Goal: Task Accomplishment & Management: Manage account settings

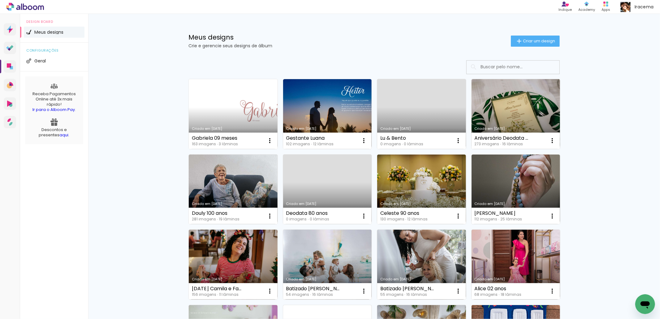
click at [222, 112] on link "Criado em [DATE]" at bounding box center [233, 114] width 89 height 70
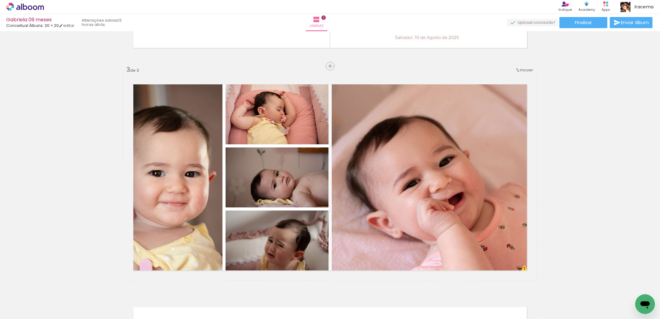
scroll to position [417, 0]
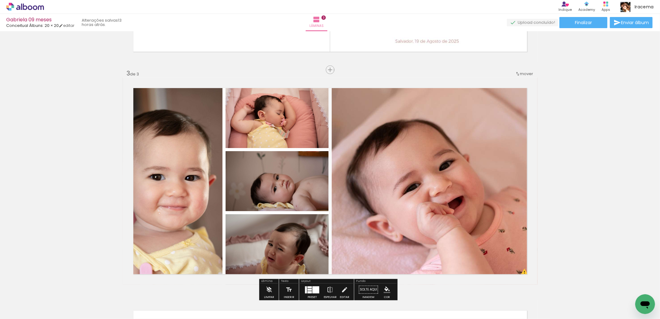
click at [132, 298] on div at bounding box center [131, 298] width 20 height 31
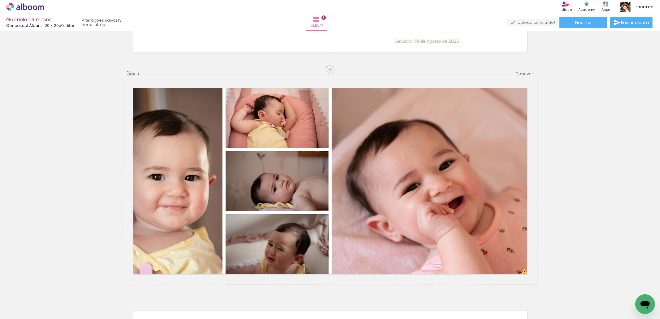
click at [119, 285] on iron-icon at bounding box center [117, 286] width 6 height 6
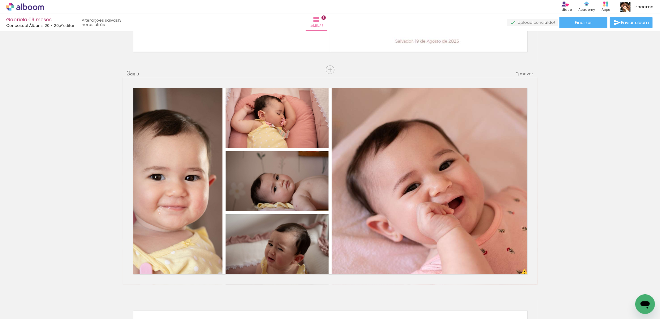
click at [119, 285] on iron-icon at bounding box center [117, 286] width 6 height 6
click at [119, 285] on quentale-thumb at bounding box center [131, 298] width 35 height 36
click at [119, 285] on iron-icon at bounding box center [117, 286] width 6 height 6
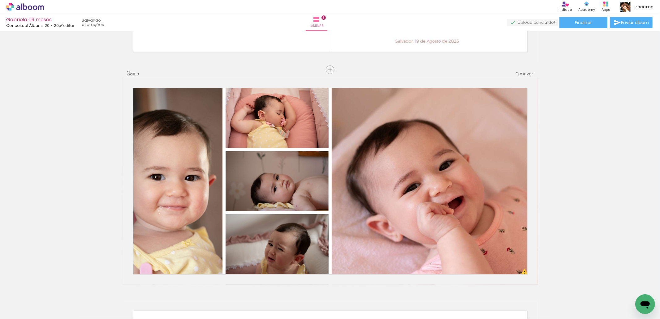
click at [119, 285] on iron-icon at bounding box center [117, 286] width 6 height 6
click at [119, 285] on quentale-thumb at bounding box center [131, 298] width 35 height 36
click at [119, 285] on iron-icon at bounding box center [117, 286] width 6 height 6
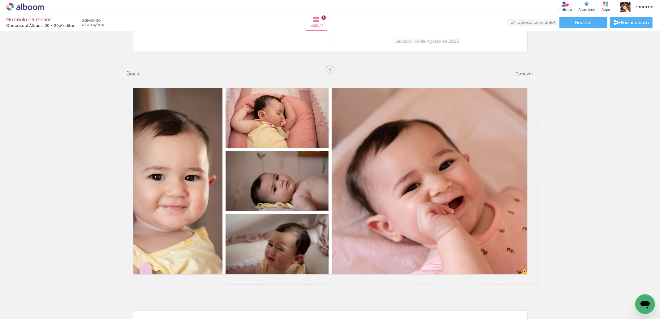
click at [119, 285] on iron-icon at bounding box center [117, 286] width 6 height 6
click at [119, 285] on quentale-thumb at bounding box center [131, 298] width 35 height 36
click at [119, 285] on iron-icon at bounding box center [117, 286] width 6 height 6
click at [119, 285] on quentale-thumb at bounding box center [131, 298] width 35 height 36
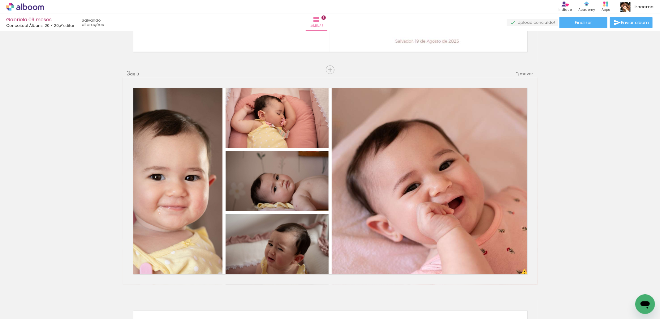
click at [119, 285] on iron-icon at bounding box center [117, 286] width 6 height 6
click at [119, 285] on quentale-thumb at bounding box center [131, 298] width 35 height 36
click at [119, 285] on iron-icon at bounding box center [117, 286] width 6 height 6
click at [119, 285] on quentale-thumb at bounding box center [131, 298] width 35 height 36
click at [119, 285] on iron-icon at bounding box center [117, 286] width 6 height 6
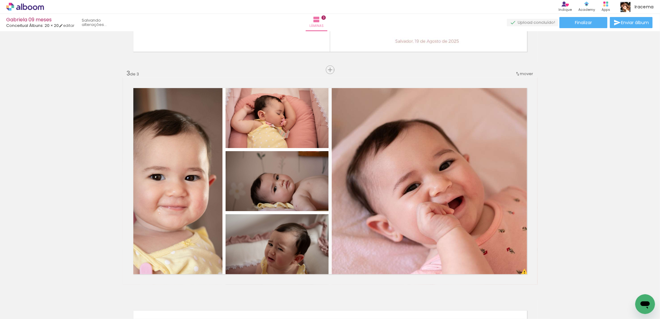
click at [119, 285] on iron-icon at bounding box center [117, 286] width 6 height 6
click at [119, 285] on quentale-thumb at bounding box center [131, 298] width 35 height 36
click at [119, 285] on iron-icon at bounding box center [117, 286] width 6 height 6
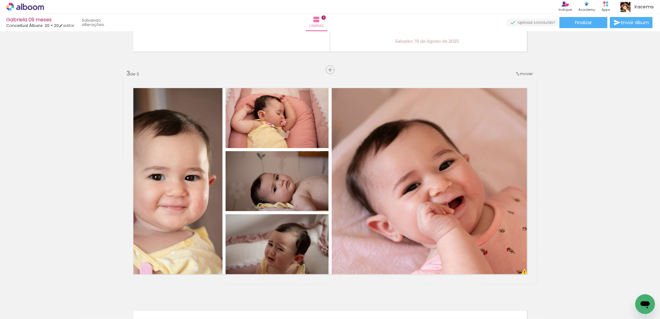
click at [119, 285] on iron-icon at bounding box center [117, 286] width 6 height 6
click at [119, 285] on quentale-thumb at bounding box center [131, 298] width 35 height 36
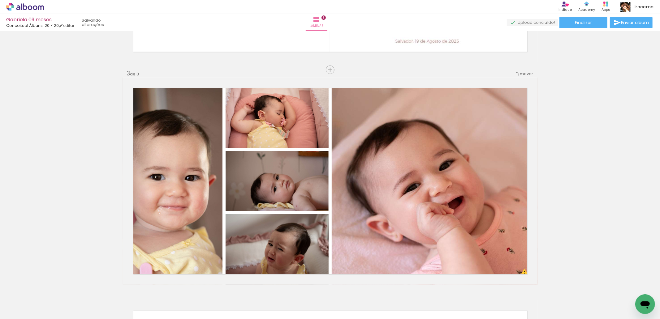
click at [119, 285] on iron-icon at bounding box center [117, 286] width 6 height 6
click at [119, 285] on quentale-thumb at bounding box center [131, 298] width 35 height 36
click at [119, 285] on iron-icon at bounding box center [117, 286] width 6 height 6
click at [119, 285] on quentale-thumb at bounding box center [131, 298] width 35 height 36
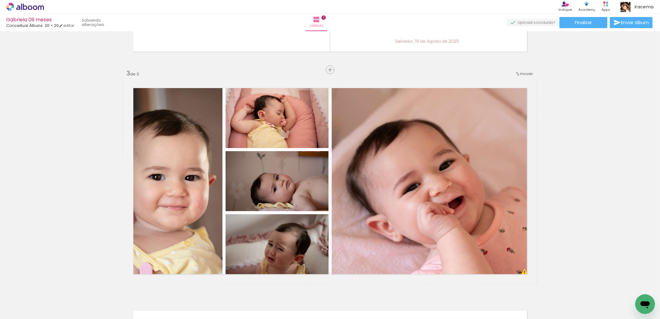
click at [119, 285] on iron-icon at bounding box center [117, 286] width 6 height 6
click at [119, 285] on quentale-thumb at bounding box center [131, 298] width 35 height 36
click at [119, 285] on iron-icon at bounding box center [117, 286] width 6 height 6
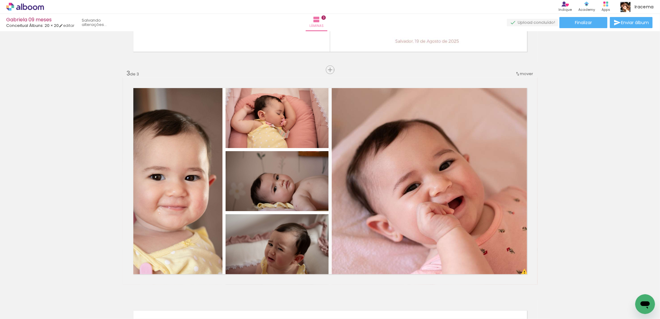
click at [119, 285] on iron-icon at bounding box center [117, 286] width 6 height 6
click at [0, 0] on iron-icon at bounding box center [0, 0] width 0 height 0
click at [119, 285] on quentale-thumb at bounding box center [131, 298] width 35 height 36
click at [119, 286] on iron-icon at bounding box center [117, 286] width 6 height 6
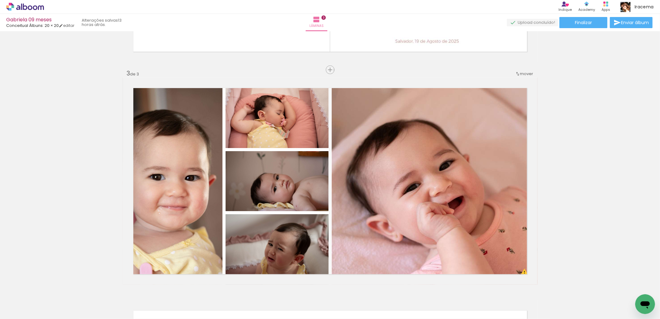
drag, startPoint x: 119, startPoint y: 286, endPoint x: 130, endPoint y: 316, distance: 32.3
click at [119, 286] on iron-icon at bounding box center [117, 286] width 6 height 6
click at [119, 286] on quentale-thumb at bounding box center [131, 298] width 35 height 36
click at [121, 286] on iron-icon at bounding box center [117, 286] width 6 height 6
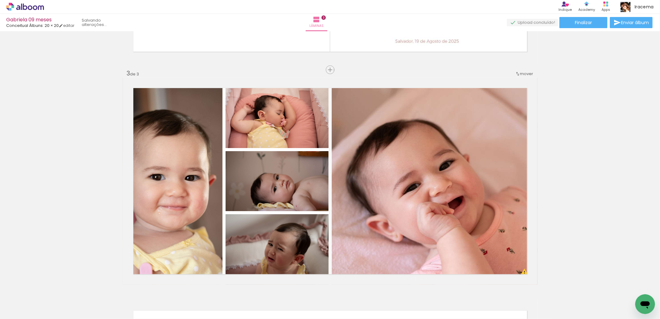
click at [119, 285] on iron-icon at bounding box center [117, 286] width 6 height 6
click at [0, 0] on iron-icon at bounding box center [0, 0] width 0 height 0
click at [119, 285] on iron-icon at bounding box center [117, 286] width 6 height 6
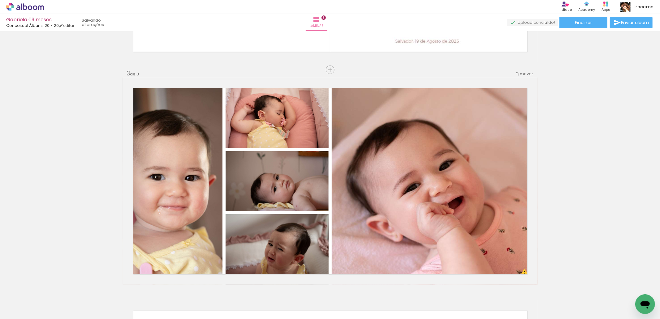
click at [119, 285] on iron-icon at bounding box center [117, 286] width 6 height 6
click at [119, 285] on quentale-thumb at bounding box center [131, 298] width 35 height 36
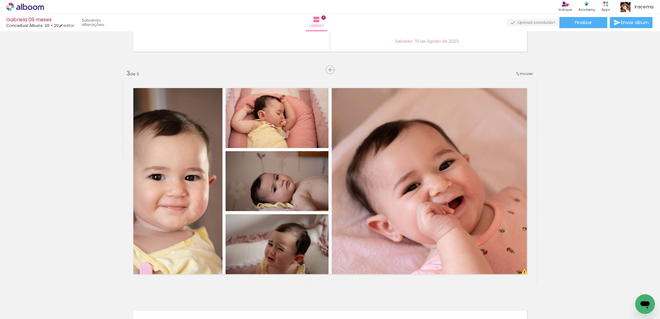
click at [119, 285] on quentale-thumb at bounding box center [131, 298] width 35 height 36
click at [0, 0] on iron-icon at bounding box center [0, 0] width 0 height 0
click at [119, 285] on iron-icon at bounding box center [117, 286] width 6 height 6
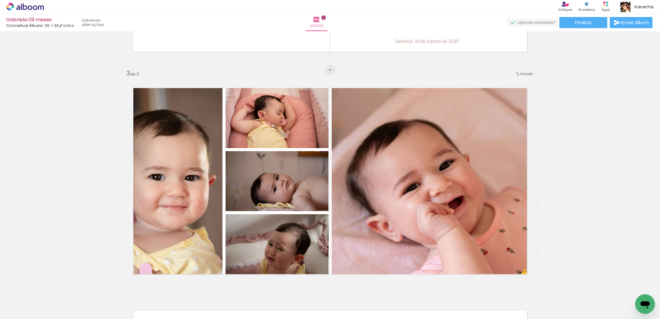
click at [119, 285] on quentale-thumb at bounding box center [131, 298] width 35 height 36
click at [119, 285] on iron-icon at bounding box center [117, 286] width 6 height 6
click at [119, 285] on quentale-thumb at bounding box center [131, 298] width 35 height 36
click at [0, 0] on iron-icon at bounding box center [0, 0] width 0 height 0
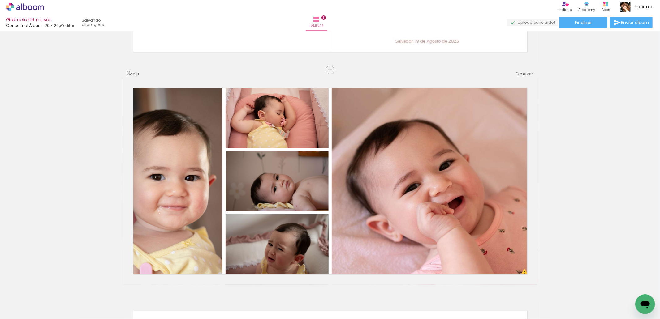
click at [119, 285] on quentale-thumb at bounding box center [131, 298] width 35 height 36
click at [0, 0] on iron-icon at bounding box center [0, 0] width 0 height 0
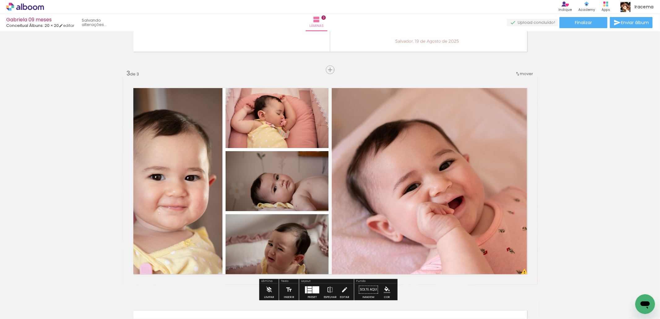
scroll to position [442, 0]
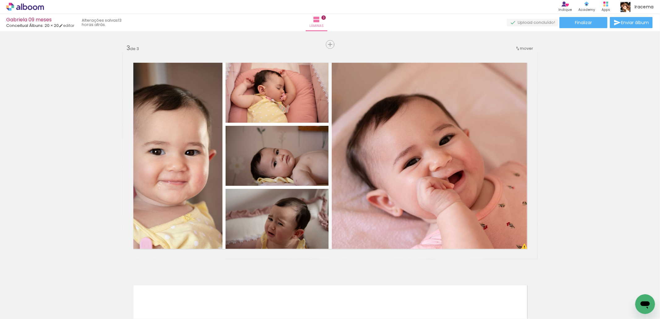
click at [155, 284] on iron-icon at bounding box center [152, 286] width 6 height 6
click at [189, 285] on iron-icon at bounding box center [187, 286] width 6 height 6
click at [258, 283] on iron-icon at bounding box center [256, 286] width 6 height 6
click at [294, 285] on iron-icon at bounding box center [291, 286] width 6 height 6
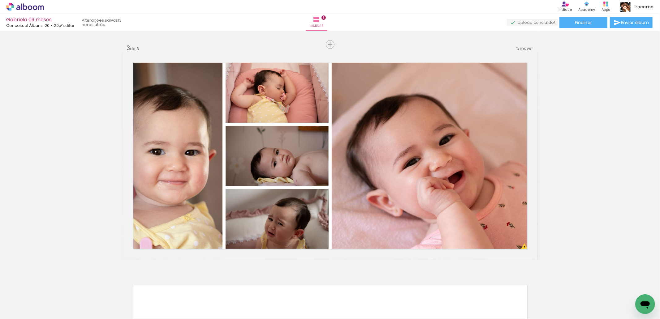
click at [294, 285] on iron-icon at bounding box center [291, 286] width 6 height 6
click at [294, 285] on quentale-thumb at bounding box center [304, 298] width 35 height 36
click at [294, 285] on iron-icon at bounding box center [291, 286] width 6 height 6
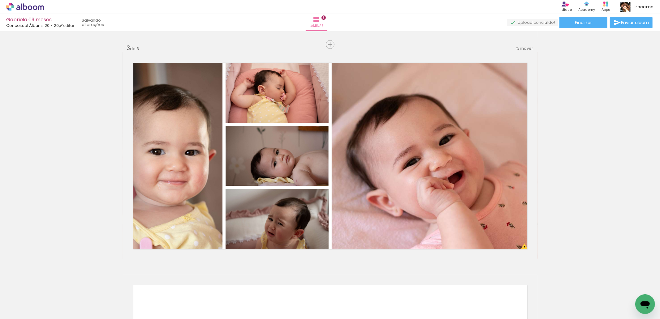
click at [294, 285] on quentale-thumb at bounding box center [304, 298] width 35 height 36
click at [294, 285] on iron-icon at bounding box center [291, 286] width 6 height 6
click at [294, 285] on quentale-thumb at bounding box center [304, 298] width 35 height 36
click at [294, 285] on iron-icon at bounding box center [291, 286] width 6 height 6
click at [294, 285] on quentale-thumb at bounding box center [304, 298] width 35 height 36
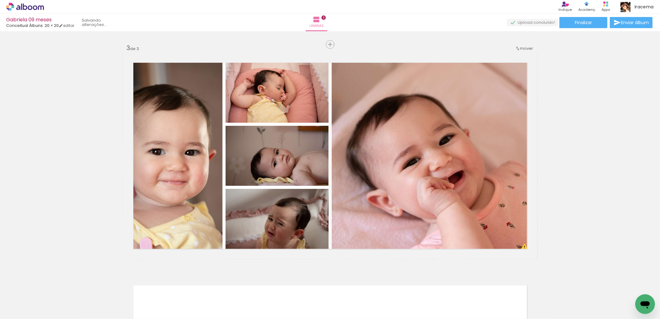
click at [294, 285] on iron-icon at bounding box center [291, 286] width 6 height 6
click at [294, 285] on quentale-thumb at bounding box center [304, 298] width 35 height 36
click at [292, 285] on iron-icon at bounding box center [291, 286] width 6 height 6
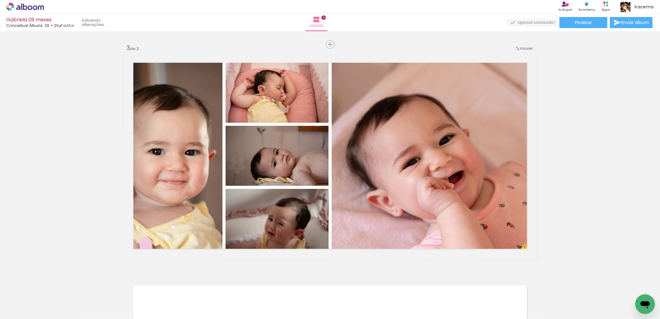
click at [292, 285] on iron-icon at bounding box center [291, 286] width 6 height 6
click at [292, 285] on quentale-thumb at bounding box center [304, 298] width 35 height 36
click at [292, 285] on iron-icon at bounding box center [291, 286] width 6 height 6
click at [292, 285] on quentale-thumb at bounding box center [304, 298] width 35 height 36
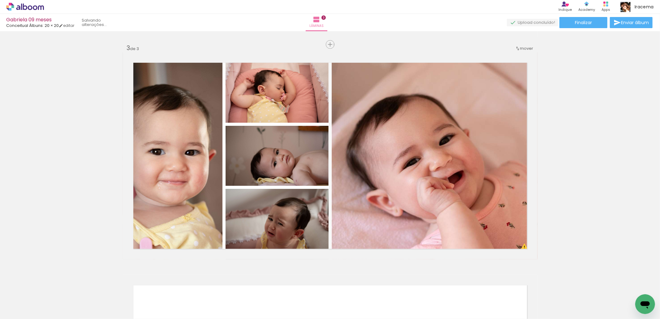
click at [292, 285] on iron-icon at bounding box center [291, 286] width 6 height 6
click at [292, 285] on quentale-thumb at bounding box center [304, 298] width 35 height 36
click at [292, 285] on iron-icon at bounding box center [291, 286] width 6 height 6
click at [292, 285] on quentale-thumb at bounding box center [304, 298] width 35 height 36
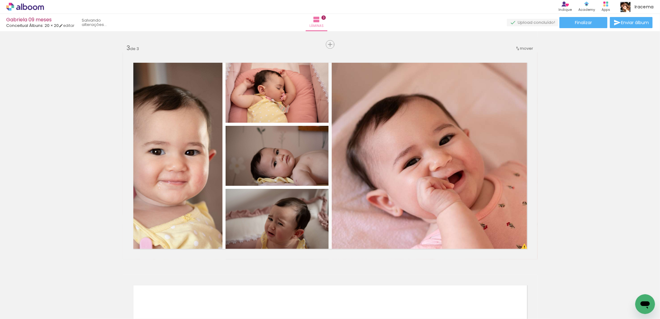
click at [292, 285] on iron-icon at bounding box center [291, 286] width 6 height 6
click at [292, 285] on quentale-thumb at bounding box center [304, 298] width 35 height 36
click at [292, 285] on iron-icon at bounding box center [291, 286] width 6 height 6
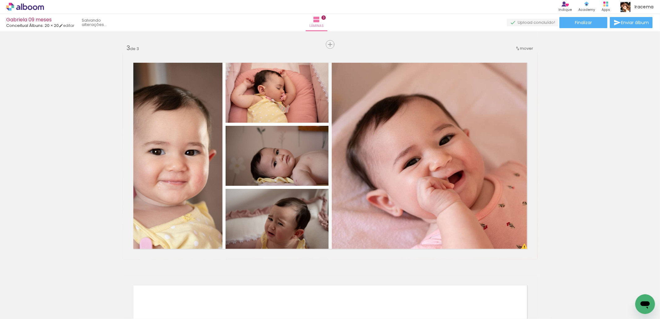
click at [292, 285] on quentale-thumb at bounding box center [304, 298] width 35 height 36
click at [292, 285] on iron-icon at bounding box center [291, 286] width 6 height 6
click at [292, 285] on quentale-thumb at bounding box center [304, 298] width 35 height 36
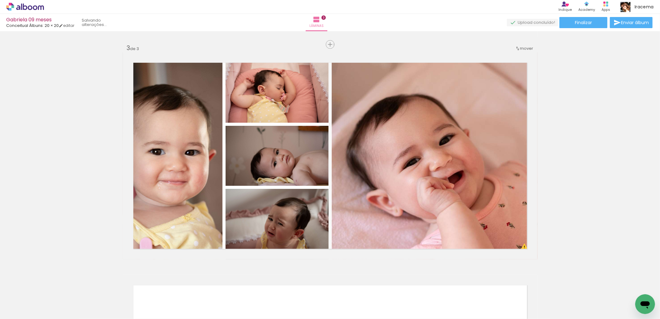
click at [292, 285] on iron-icon at bounding box center [291, 286] width 6 height 6
click at [292, 285] on quentale-thumb at bounding box center [304, 298] width 35 height 36
click at [292, 285] on iron-icon at bounding box center [291, 286] width 6 height 6
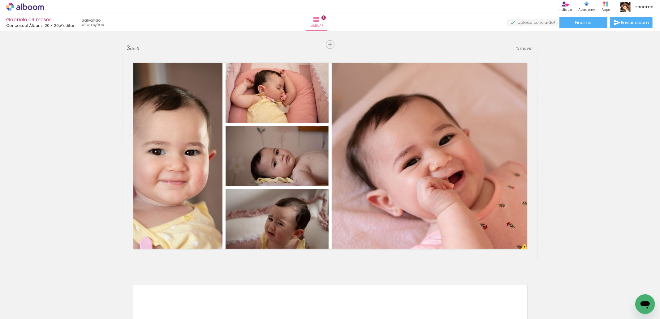
click at [292, 285] on iron-icon at bounding box center [291, 286] width 6 height 6
click at [292, 285] on quentale-thumb at bounding box center [304, 298] width 35 height 36
click at [292, 285] on iron-icon at bounding box center [291, 286] width 6 height 6
click at [292, 285] on quentale-thumb at bounding box center [304, 298] width 35 height 36
click at [292, 285] on iron-icon at bounding box center [291, 286] width 6 height 6
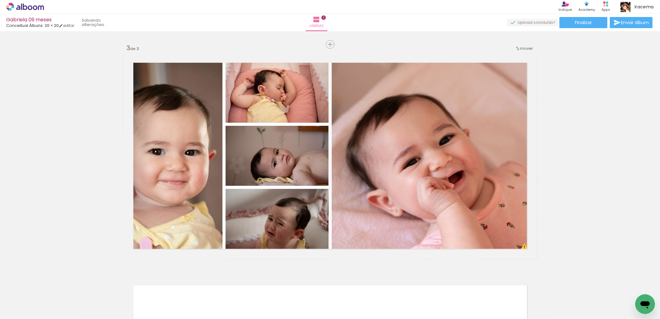
click at [292, 285] on iron-icon at bounding box center [291, 286] width 6 height 6
click at [292, 285] on quentale-thumb at bounding box center [304, 298] width 35 height 36
click at [292, 285] on iron-icon at bounding box center [291, 286] width 6 height 6
click at [292, 285] on quentale-thumb at bounding box center [304, 298] width 35 height 36
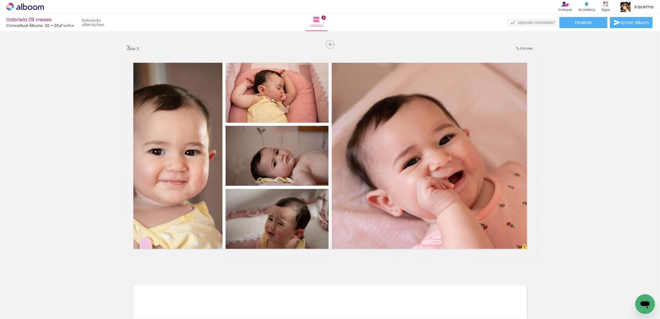
click at [292, 285] on iron-icon at bounding box center [291, 286] width 6 height 6
click at [292, 285] on quentale-thumb at bounding box center [304, 298] width 35 height 36
click at [292, 285] on iron-icon at bounding box center [291, 286] width 6 height 6
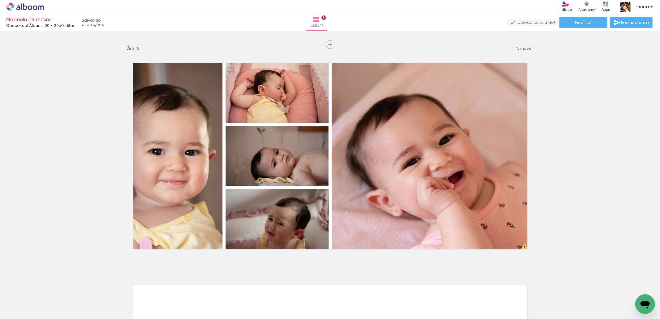
click at [292, 285] on iron-icon at bounding box center [291, 286] width 6 height 6
click at [292, 285] on quentale-thumb at bounding box center [304, 298] width 35 height 36
click at [292, 285] on iron-icon at bounding box center [291, 286] width 6 height 6
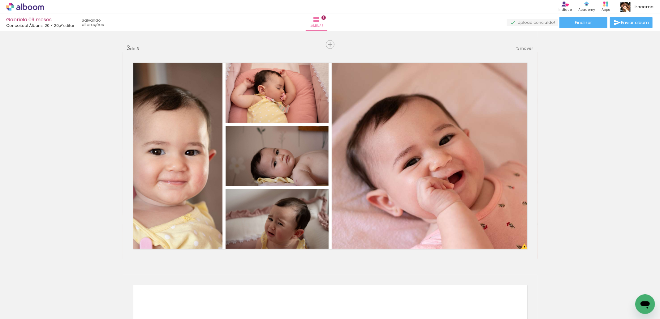
click at [292, 285] on quentale-thumb at bounding box center [304, 298] width 35 height 36
click at [292, 285] on iron-icon at bounding box center [291, 286] width 6 height 6
click at [292, 285] on quentale-thumb at bounding box center [304, 298] width 35 height 36
click at [292, 285] on iron-icon at bounding box center [291, 286] width 6 height 6
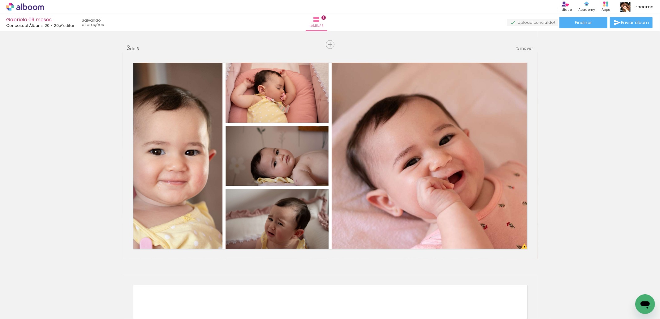
click at [292, 285] on iron-icon at bounding box center [291, 286] width 6 height 6
click at [0, 0] on iron-icon at bounding box center [0, 0] width 0 height 0
click at [292, 285] on quentale-thumb at bounding box center [304, 298] width 35 height 36
click at [0, 0] on iron-icon at bounding box center [0, 0] width 0 height 0
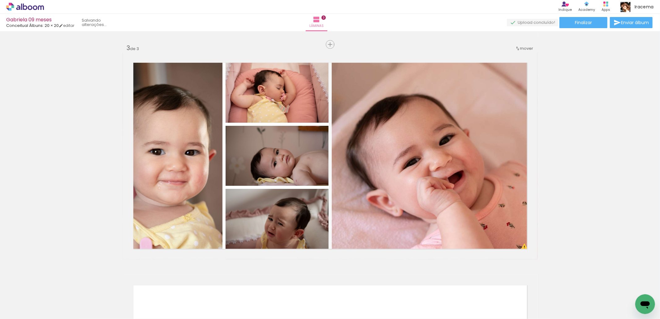
click at [292, 285] on iron-icon at bounding box center [291, 286] width 6 height 6
click at [292, 285] on quentale-thumb at bounding box center [304, 298] width 35 height 36
click at [292, 285] on iron-icon at bounding box center [291, 286] width 6 height 6
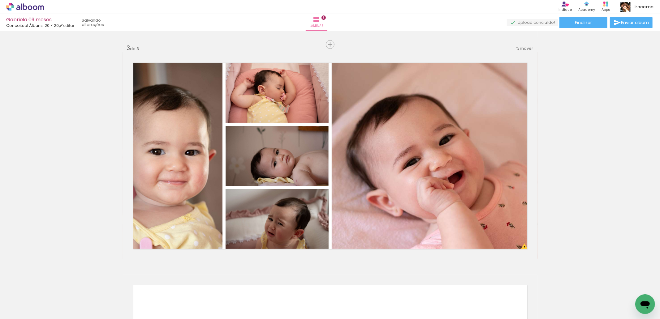
click at [292, 285] on iron-icon at bounding box center [291, 286] width 6 height 6
click at [292, 285] on quentale-thumb at bounding box center [304, 298] width 35 height 36
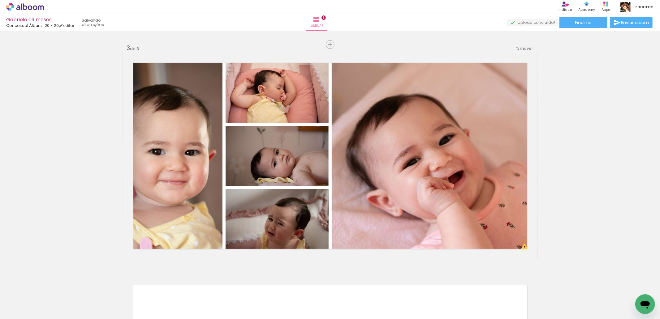
click at [292, 285] on iron-icon at bounding box center [291, 286] width 6 height 6
click at [0, 0] on iron-icon at bounding box center [0, 0] width 0 height 0
click at [292, 286] on iron-icon at bounding box center [291, 286] width 6 height 6
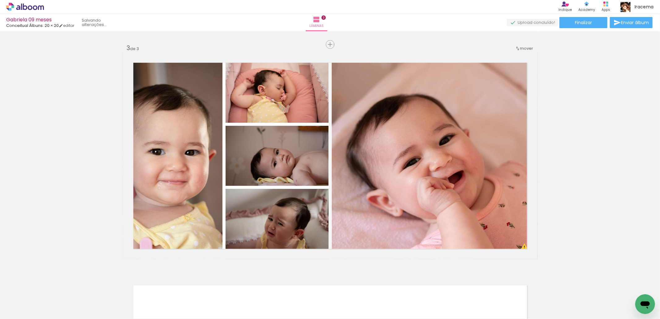
click at [292, 286] on iron-icon at bounding box center [291, 286] width 6 height 6
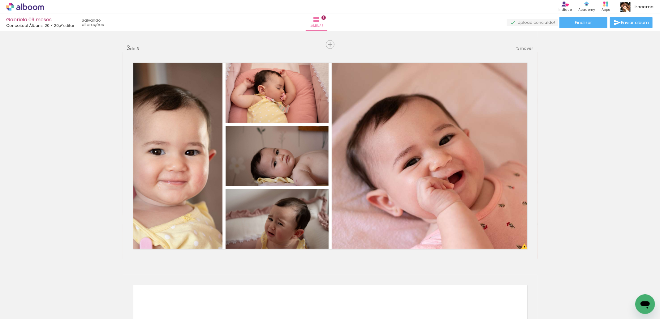
click at [292, 286] on iron-icon at bounding box center [291, 286] width 6 height 6
click at [293, 286] on iron-icon at bounding box center [291, 286] width 6 height 6
click at [293, 286] on quentale-thumb at bounding box center [304, 298] width 35 height 36
click at [293, 286] on iron-icon at bounding box center [291, 286] width 6 height 6
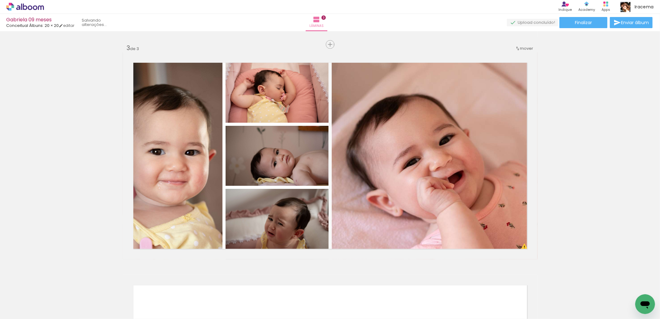
click at [293, 286] on iron-icon at bounding box center [291, 286] width 6 height 6
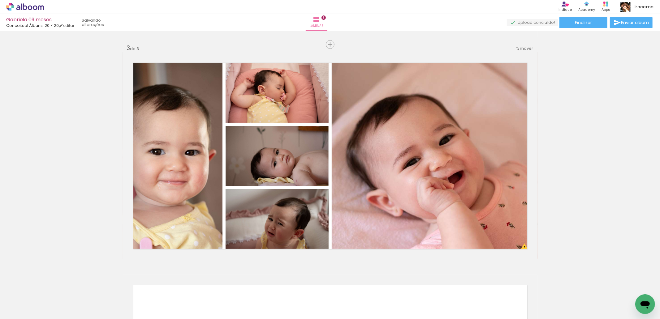
click at [293, 286] on iron-icon at bounding box center [291, 286] width 6 height 6
click at [293, 286] on quentale-thumb at bounding box center [304, 298] width 35 height 36
click at [292, 285] on iron-icon at bounding box center [291, 286] width 6 height 6
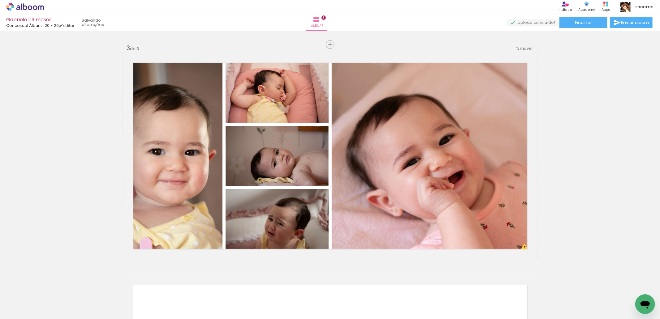
click at [292, 285] on iron-icon at bounding box center [291, 286] width 6 height 6
click at [292, 285] on quentale-thumb at bounding box center [304, 298] width 35 height 36
click at [292, 285] on iron-icon at bounding box center [291, 286] width 6 height 6
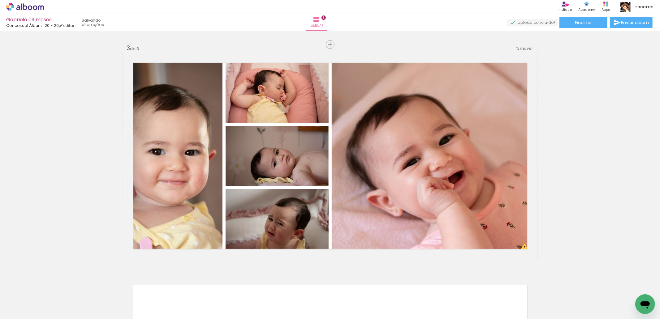
click at [292, 285] on iron-icon at bounding box center [291, 286] width 6 height 6
click at [292, 285] on quentale-thumb at bounding box center [304, 298] width 35 height 36
click at [292, 285] on iron-icon at bounding box center [291, 286] width 6 height 6
click at [292, 285] on quentale-thumb at bounding box center [304, 298] width 35 height 36
click at [292, 285] on iron-icon at bounding box center [291, 286] width 6 height 6
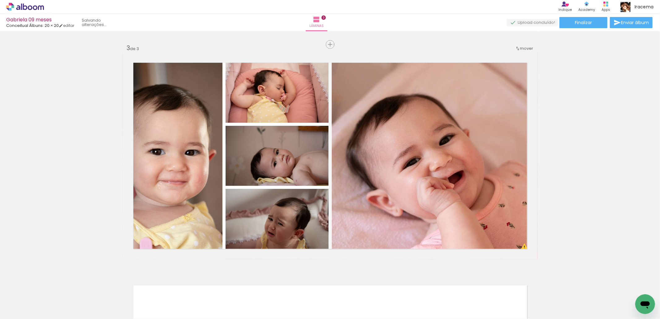
click at [292, 285] on iron-icon at bounding box center [291, 286] width 6 height 6
click at [292, 285] on quentale-thumb at bounding box center [304, 298] width 35 height 36
click at [292, 285] on iron-icon at bounding box center [291, 286] width 6 height 6
click at [292, 285] on quentale-thumb at bounding box center [304, 298] width 35 height 36
click at [292, 285] on iron-icon at bounding box center [291, 286] width 6 height 6
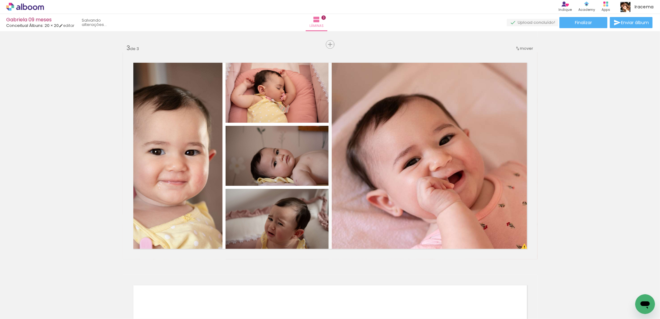
click at [292, 285] on quentale-thumb at bounding box center [304, 298] width 35 height 36
click at [292, 285] on iron-icon at bounding box center [291, 286] width 6 height 6
click at [292, 285] on quentale-thumb at bounding box center [304, 298] width 35 height 36
click at [292, 285] on iron-icon at bounding box center [291, 286] width 6 height 6
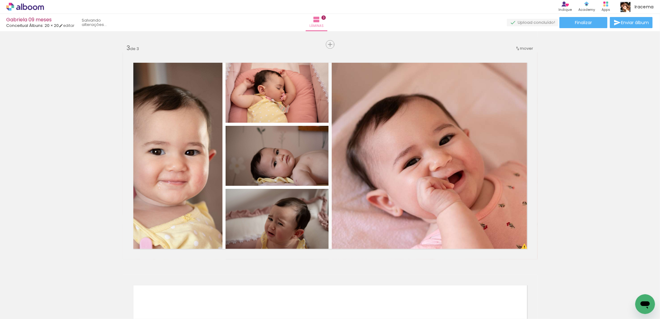
click at [292, 285] on quentale-thumb at bounding box center [304, 298] width 35 height 36
click at [292, 285] on iron-icon at bounding box center [291, 286] width 6 height 6
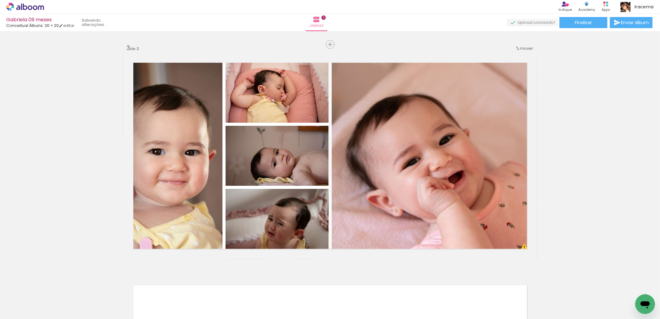
click at [292, 285] on iron-icon at bounding box center [291, 286] width 6 height 6
click at [292, 285] on quentale-thumb at bounding box center [304, 298] width 35 height 36
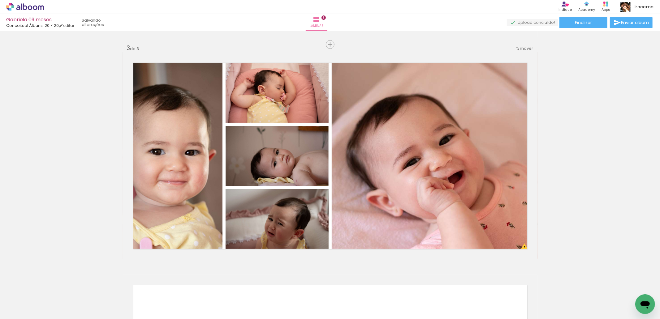
click at [51, 285] on iron-horizontal-list at bounding box center [44, 299] width 12 height 39
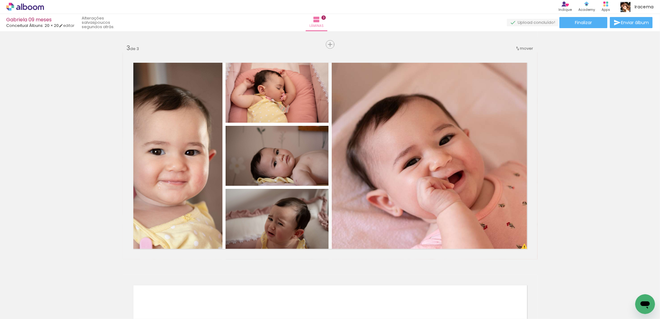
click at [51, 285] on iron-horizontal-list at bounding box center [44, 299] width 12 height 39
